Goal: Browse casually: Explore the website without a specific task or goal

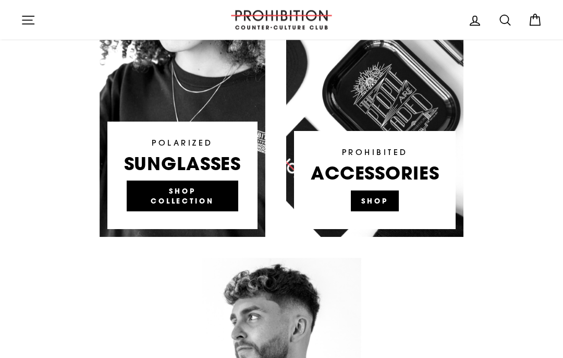
scroll to position [720, 0]
click at [382, 184] on link at bounding box center [374, 80] width 177 height 313
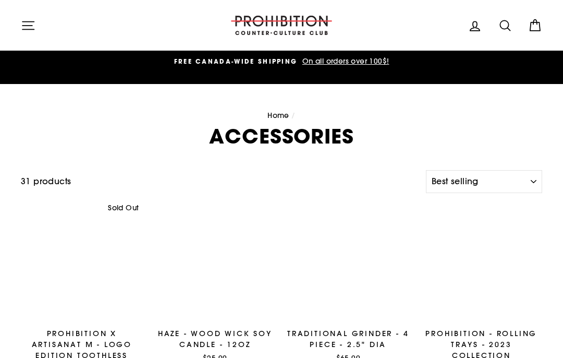
select select "best-selling"
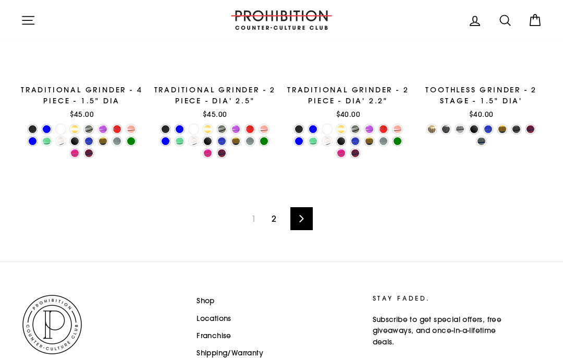
scroll to position [1559, 0]
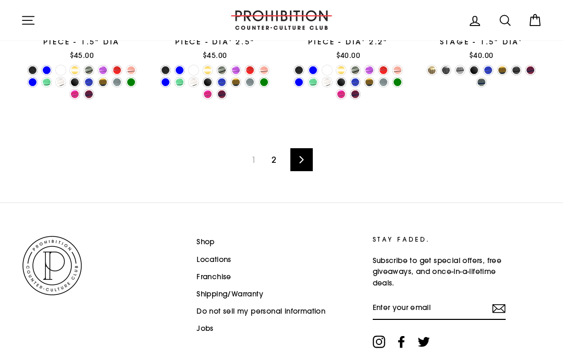
click at [300, 159] on icon at bounding box center [301, 159] width 7 height 7
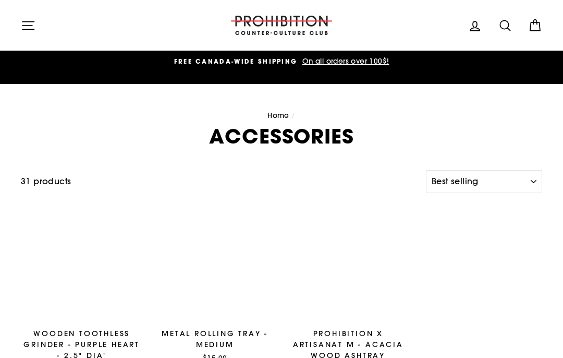
select select "best-selling"
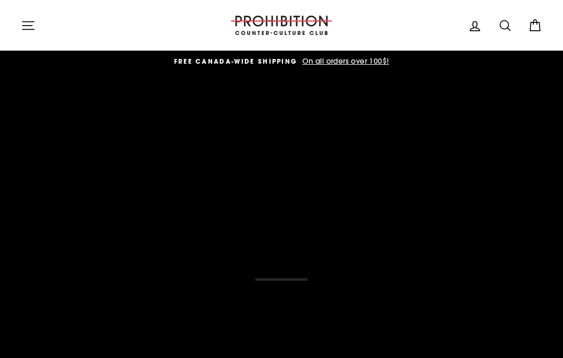
scroll to position [763, 0]
